Goal: Browse casually

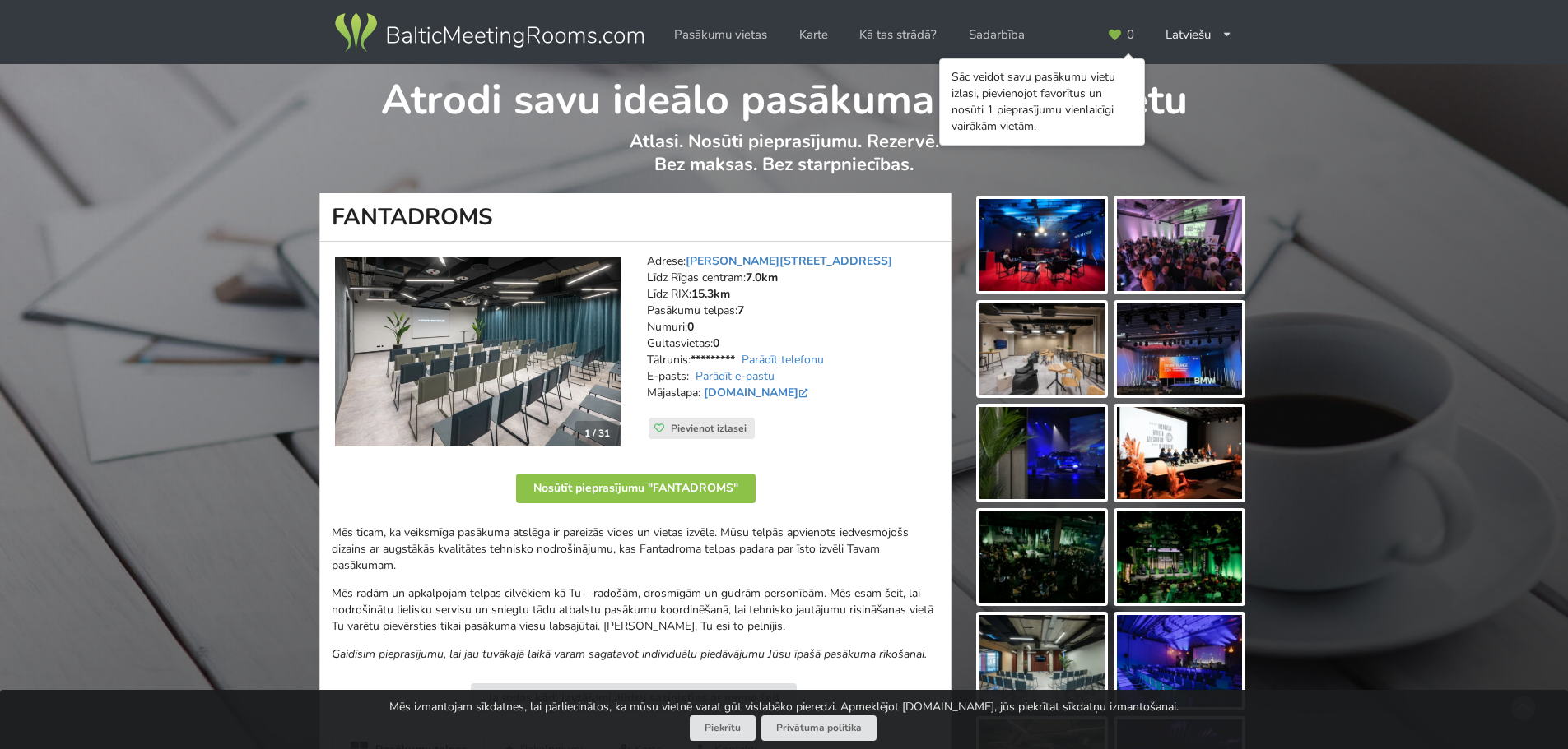
click at [1015, 243] on img at bounding box center [1042, 245] width 125 height 93
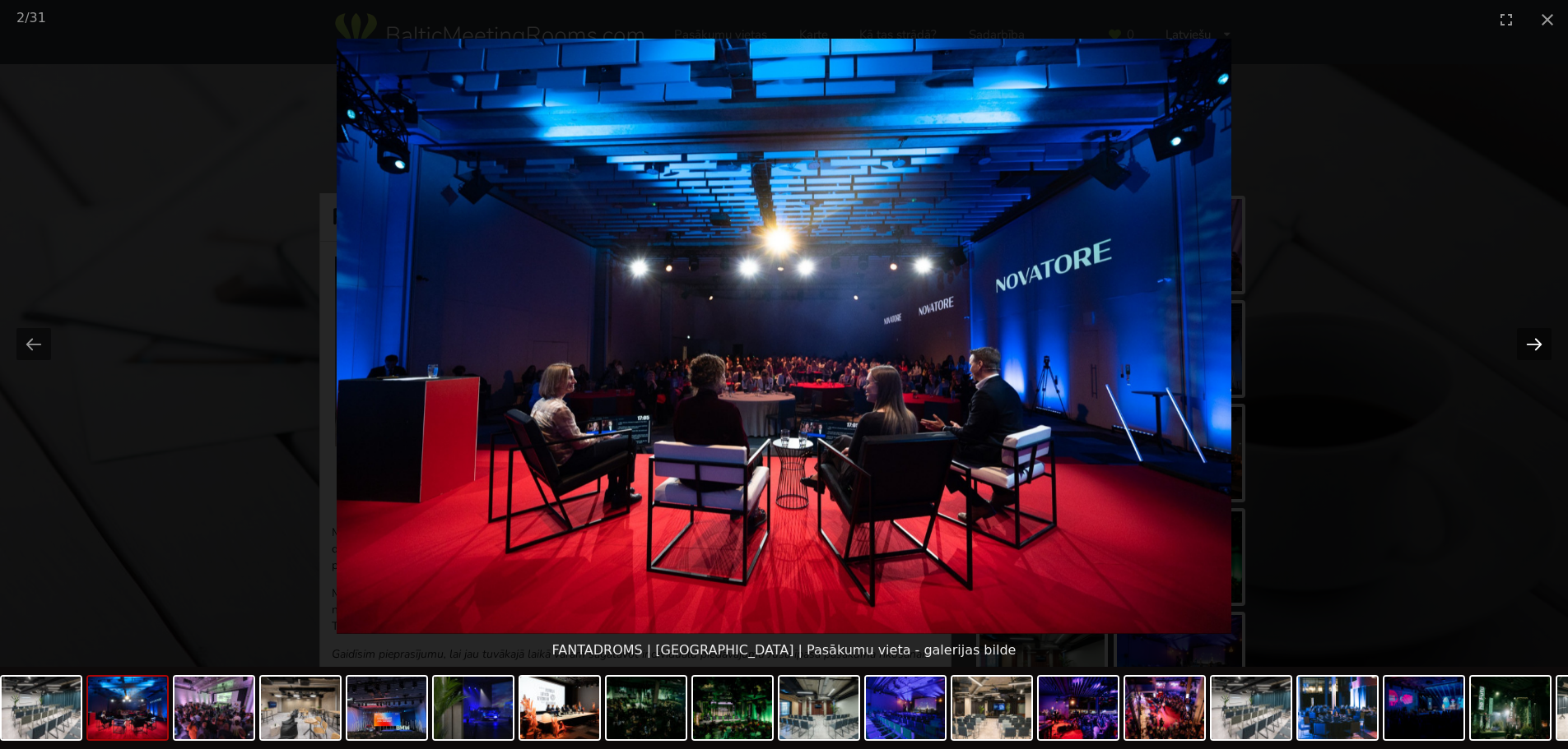
click at [1529, 336] on button "Next slide" at bounding box center [1534, 344] width 34 height 32
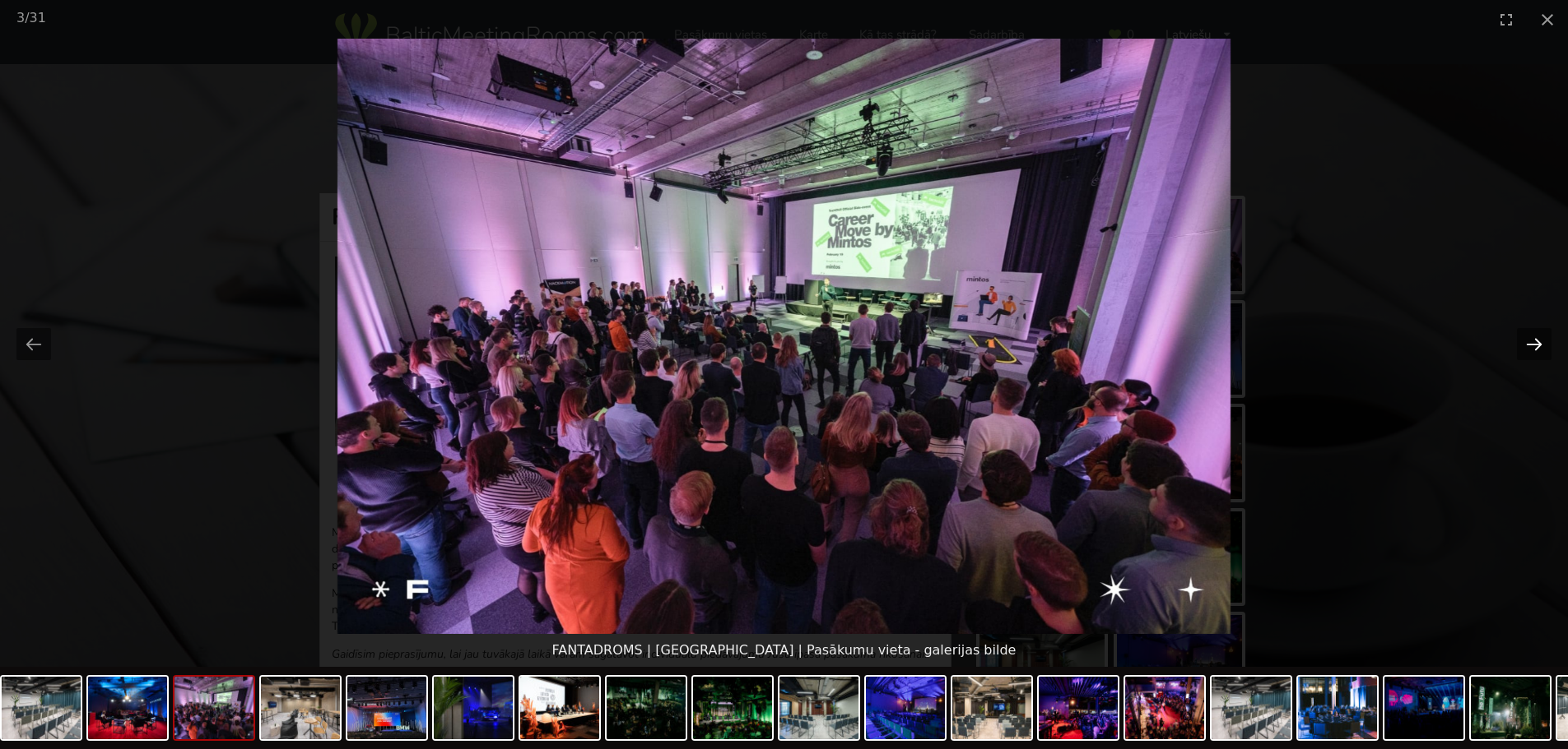
click at [1529, 336] on button "Next slide" at bounding box center [1534, 344] width 34 height 32
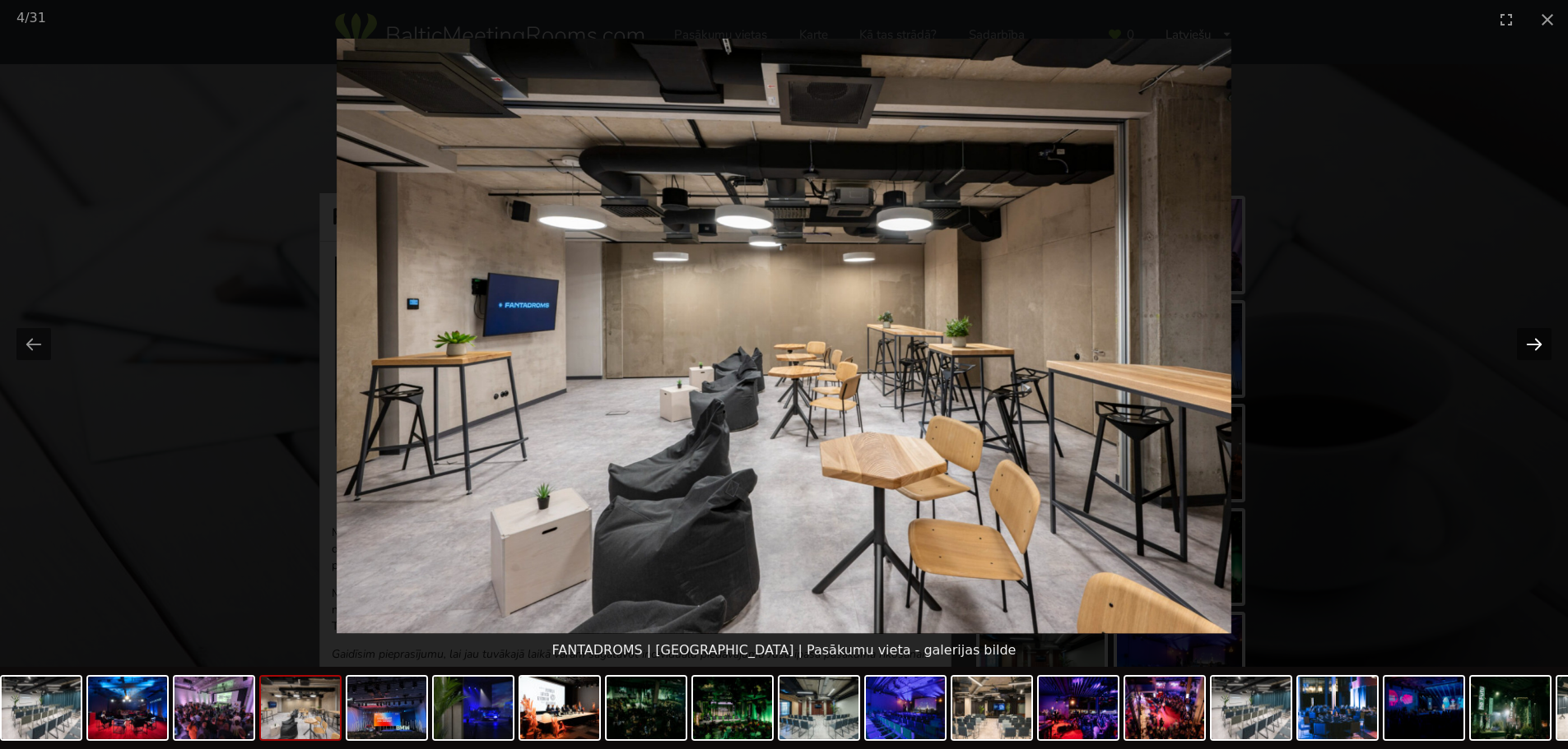
click at [1529, 336] on button "Next slide" at bounding box center [1534, 344] width 34 height 32
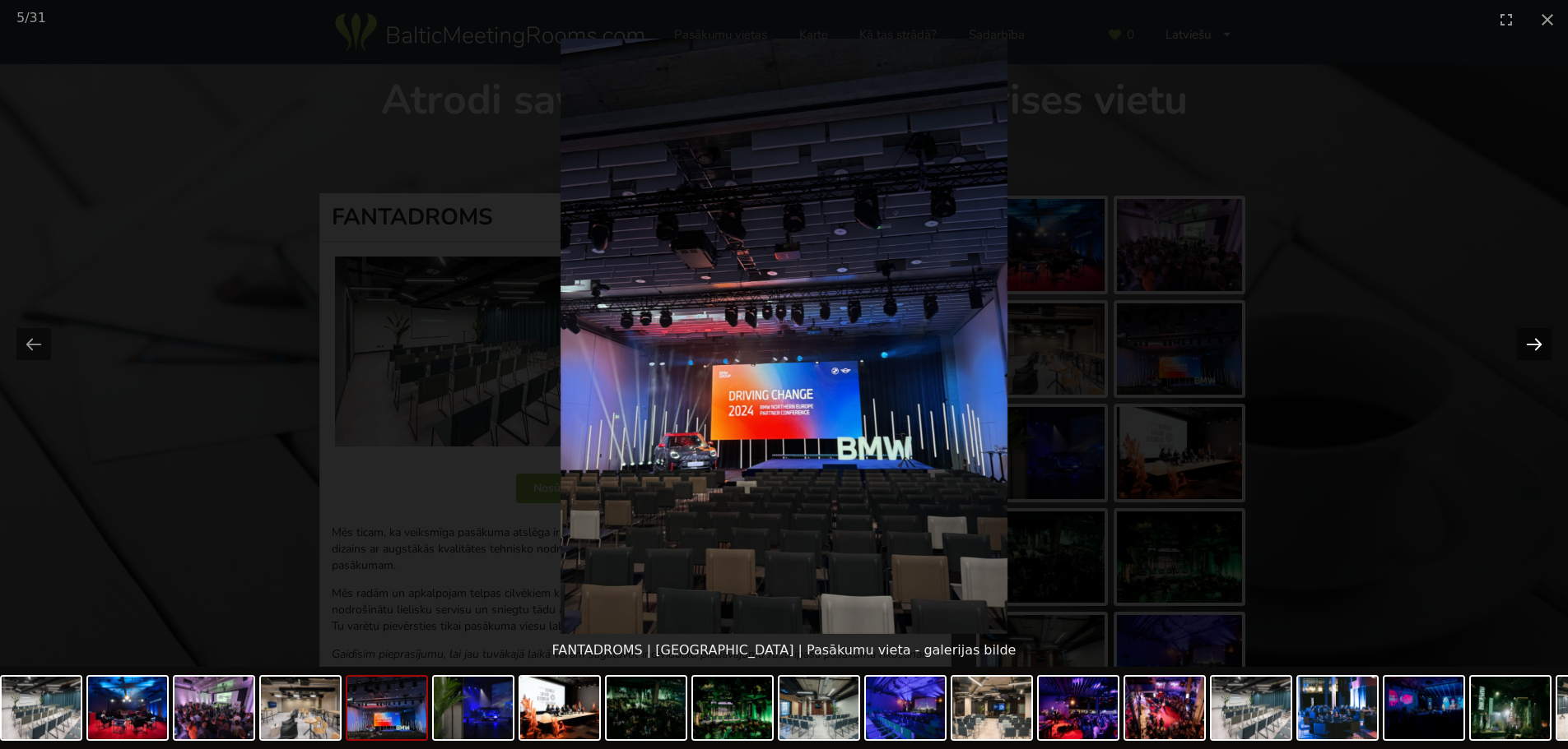
click at [1529, 336] on button "Next slide" at bounding box center [1534, 344] width 34 height 32
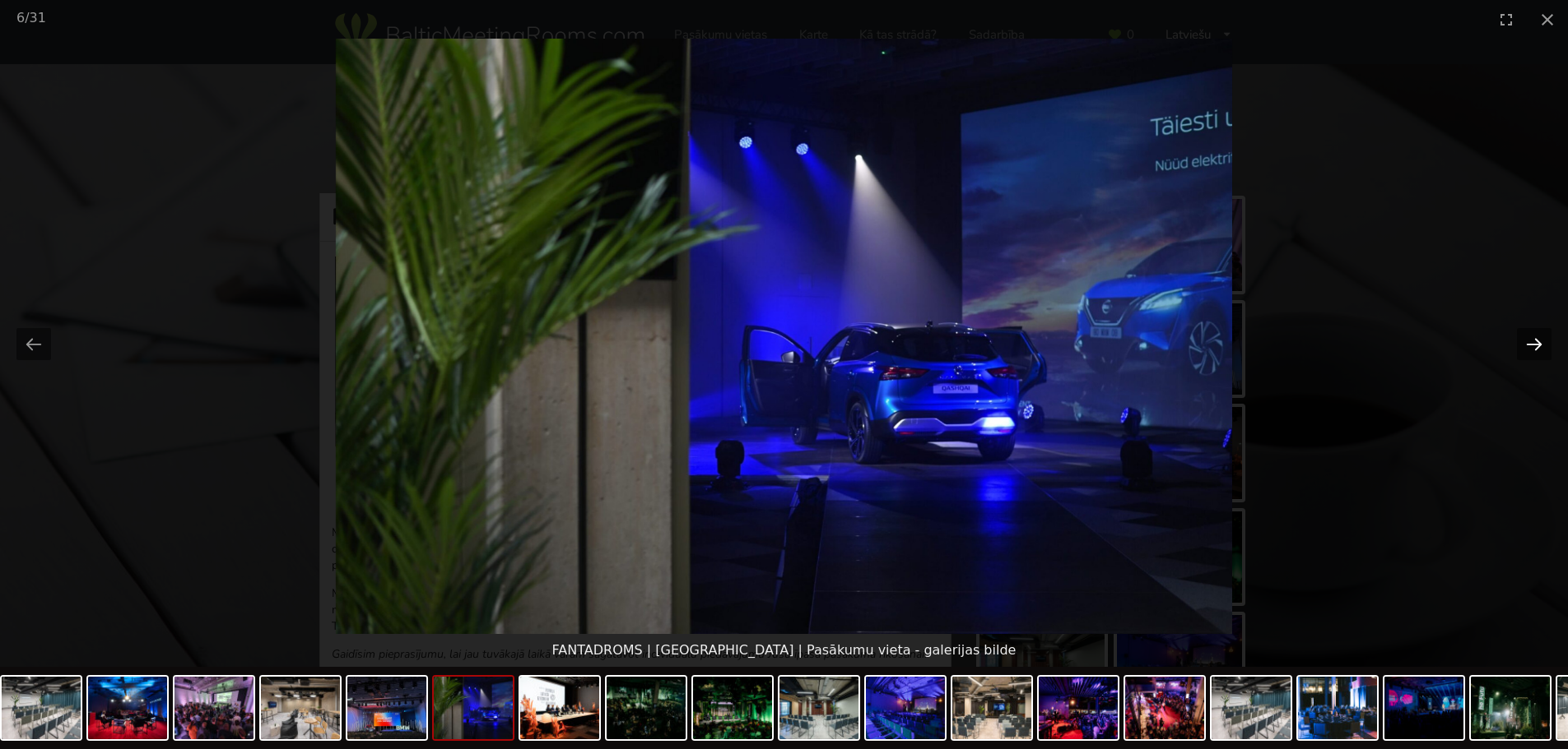
click at [1529, 336] on button "Next slide" at bounding box center [1534, 344] width 34 height 32
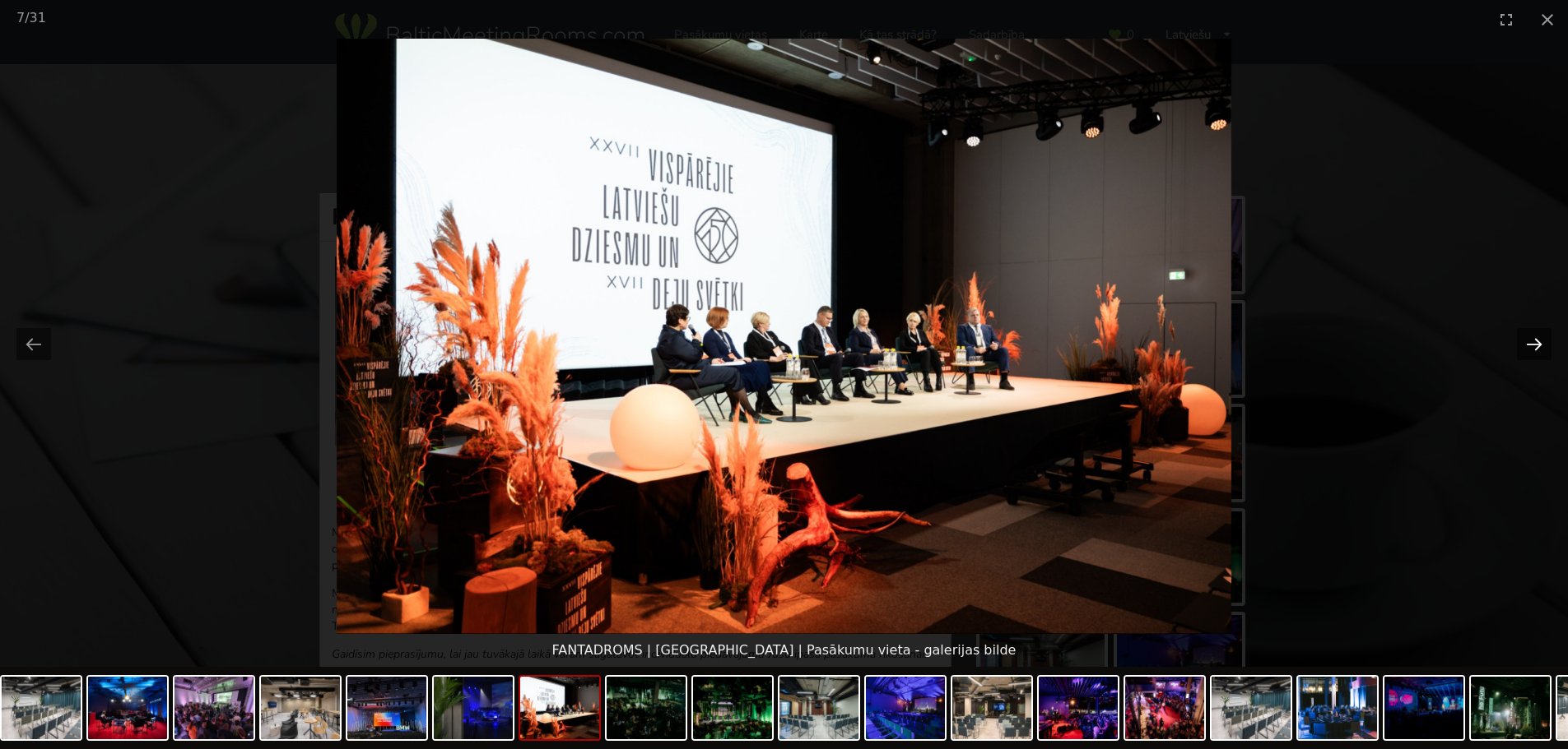
click at [1523, 338] on button "Next slide" at bounding box center [1534, 344] width 34 height 32
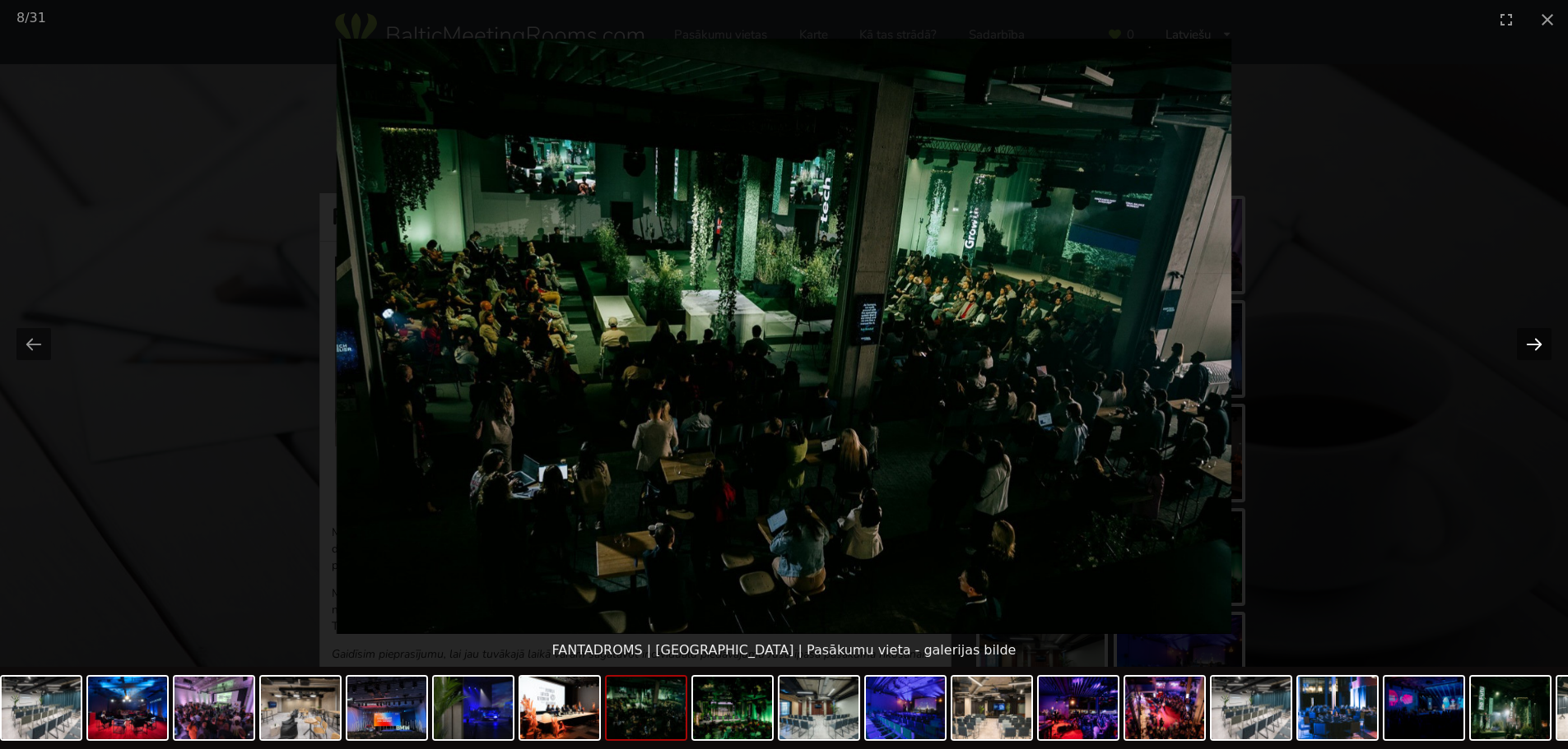
click at [1523, 338] on button "Next slide" at bounding box center [1534, 344] width 34 height 32
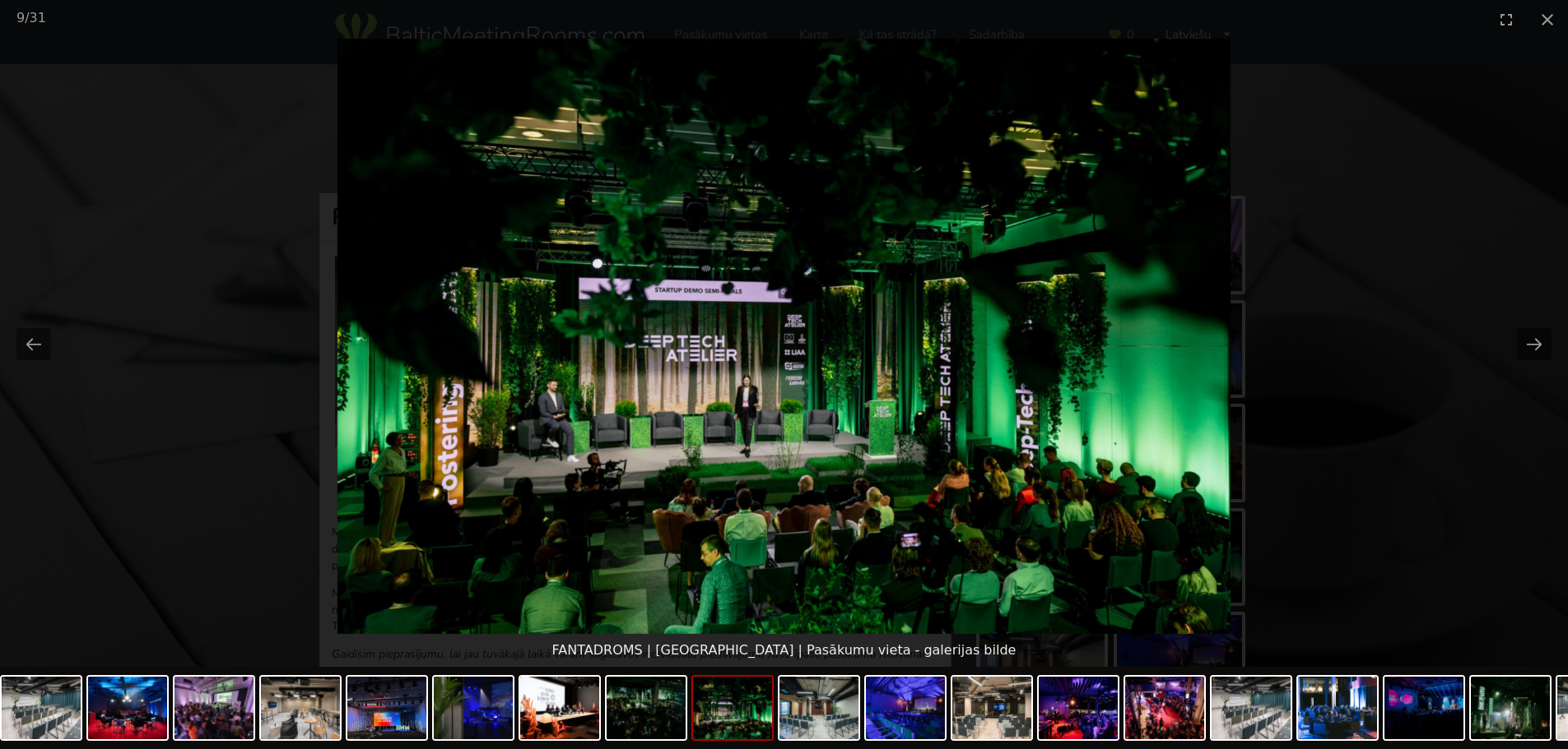
click at [1347, 277] on picture at bounding box center [784, 336] width 1568 height 596
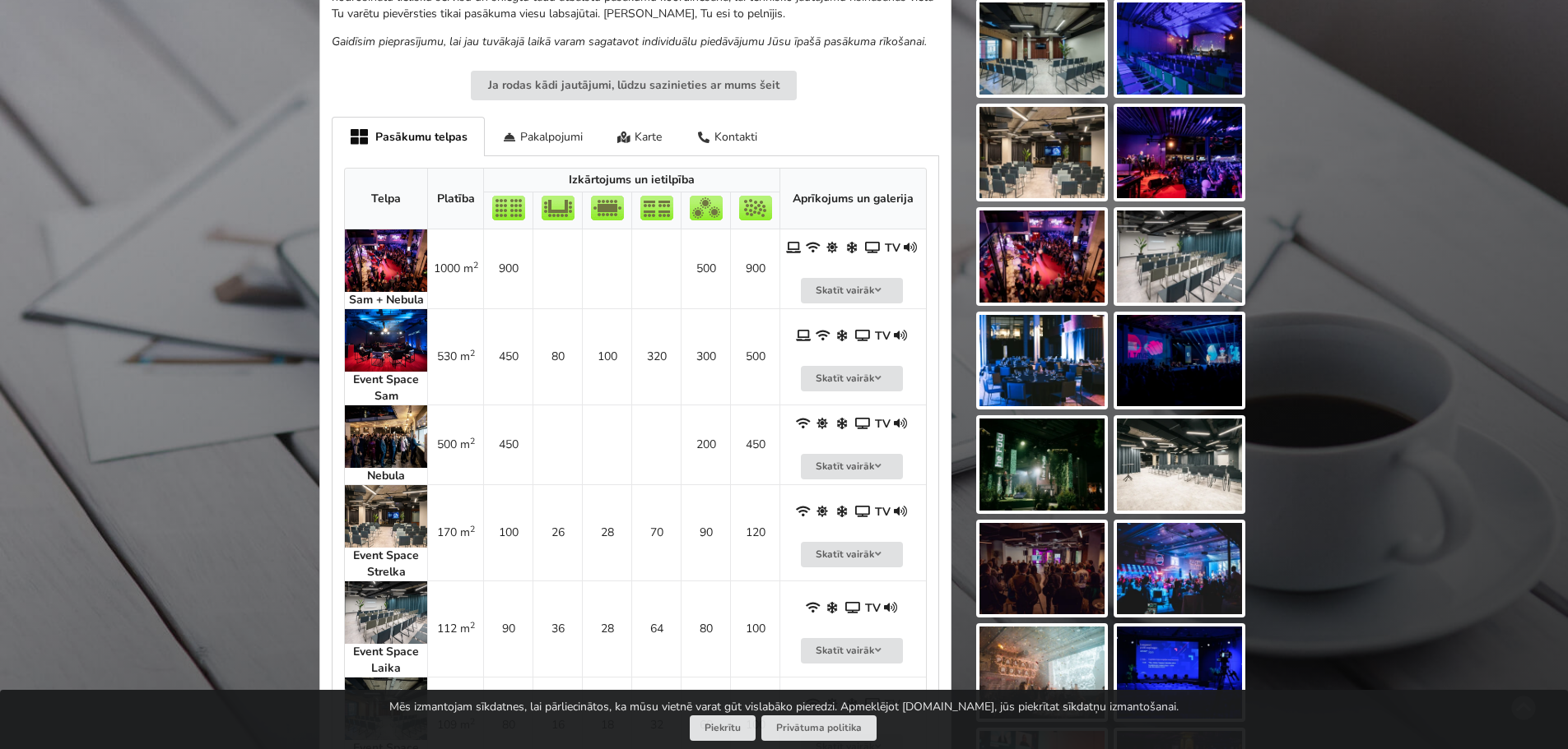
scroll to position [576, 0]
